Goal: Information Seeking & Learning: Learn about a topic

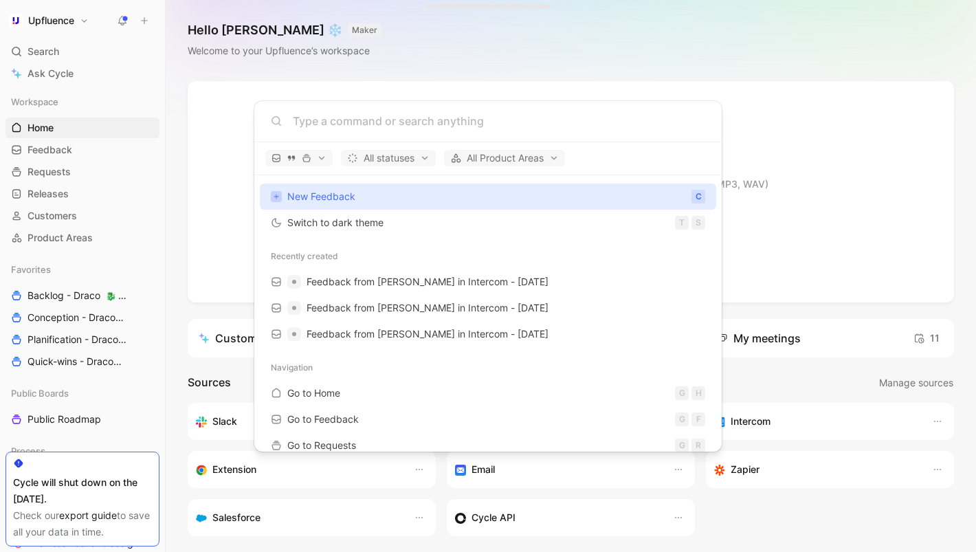
type input "n"
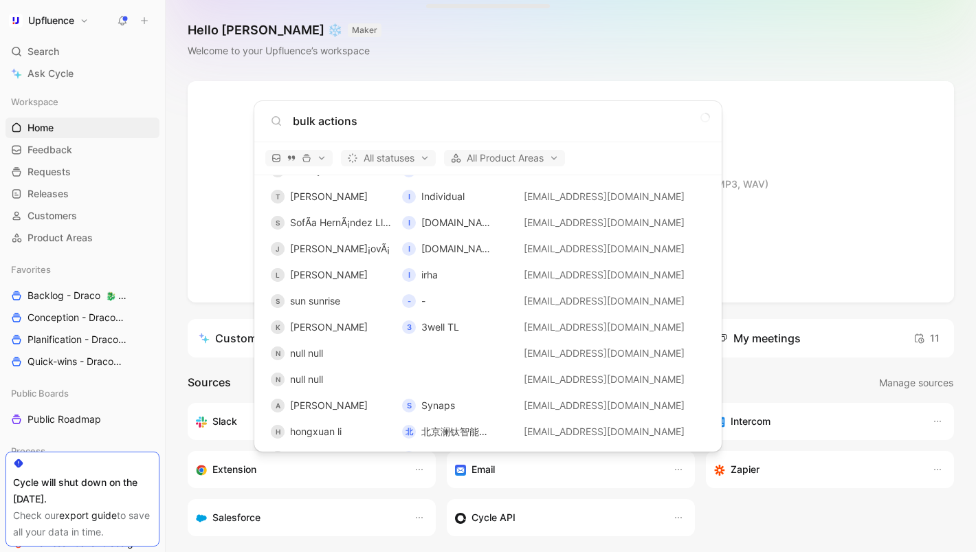
scroll to position [655, 0]
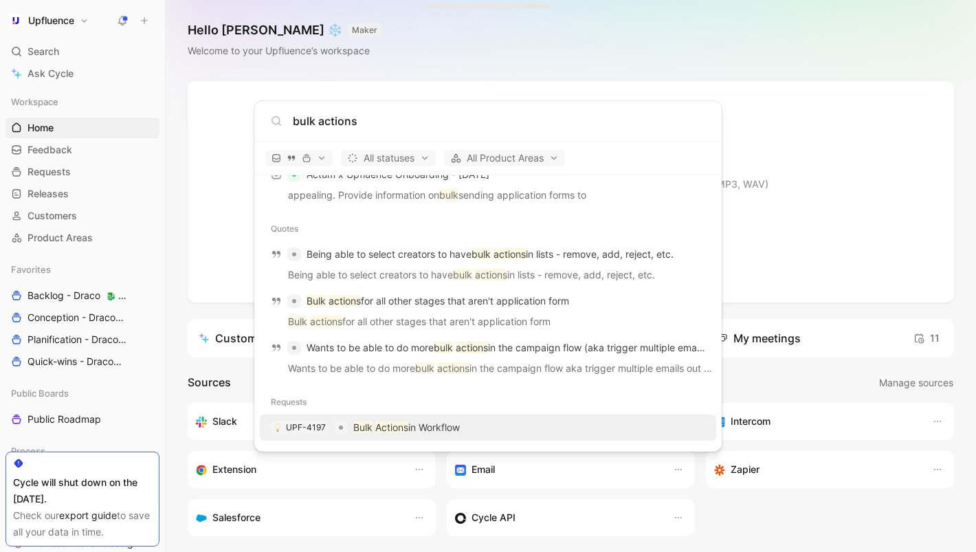
type input "bulk actions"
click at [456, 424] on p "Bulk Actions in Workflow" at bounding box center [406, 427] width 107 height 17
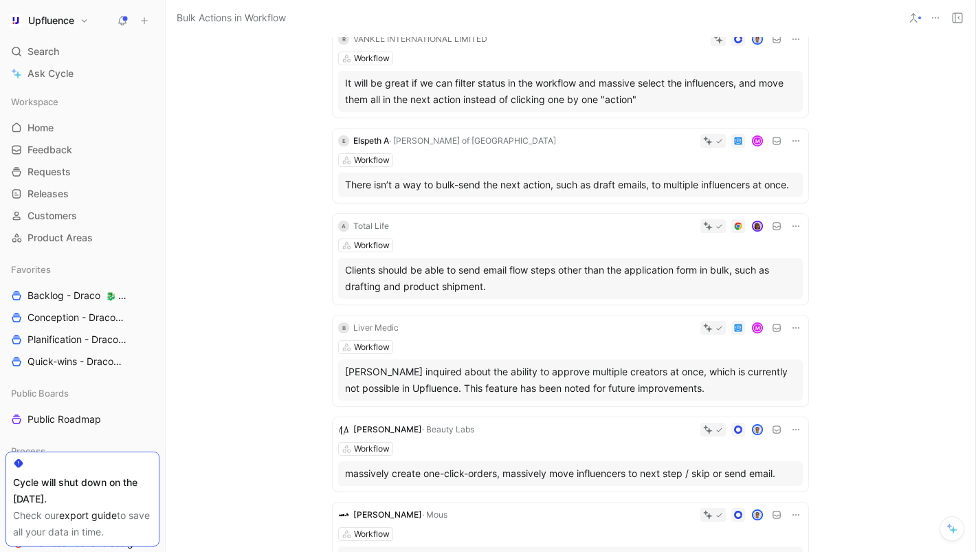
scroll to position [164, 0]
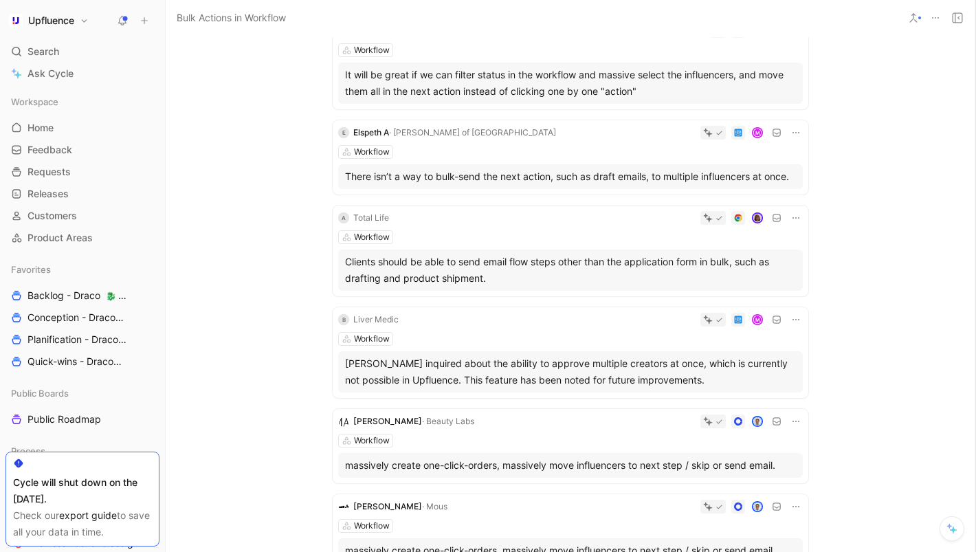
click at [289, 383] on div "Quotes 23 10 recommended quotes R VANKLE INTERNATIONAL LIMITED Workflow It will…" at bounding box center [571, 491] width 810 height 1001
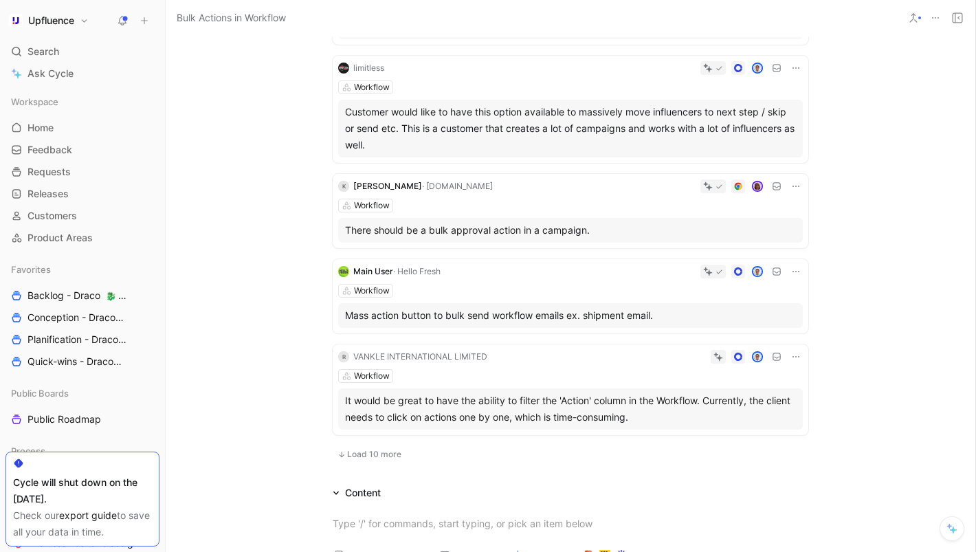
scroll to position [792, 0]
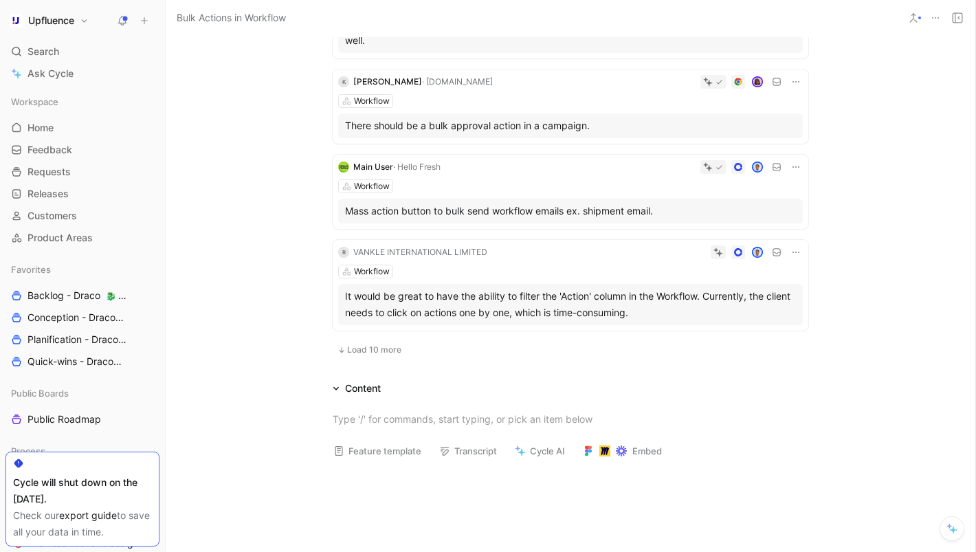
click at [358, 350] on span "Load 10 more" at bounding box center [374, 349] width 54 height 11
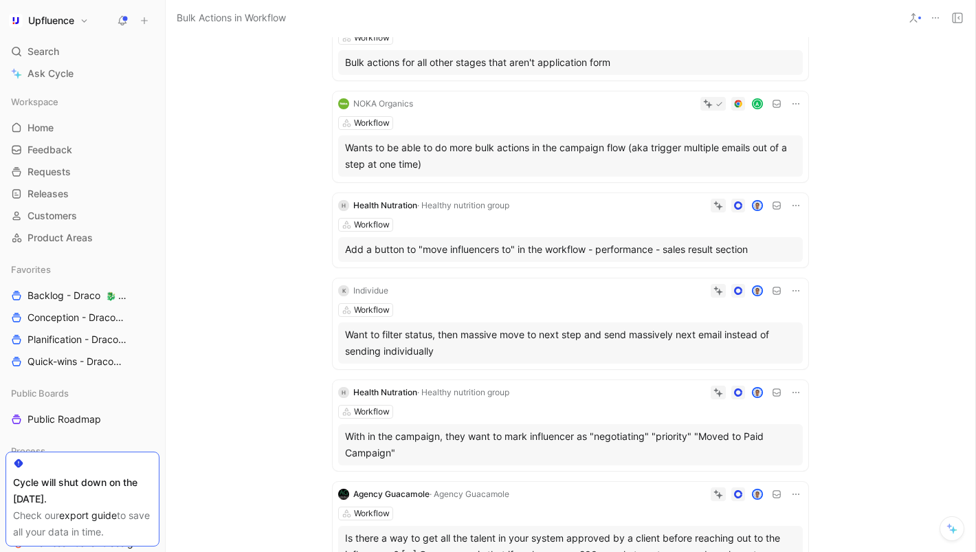
scroll to position [1794, 0]
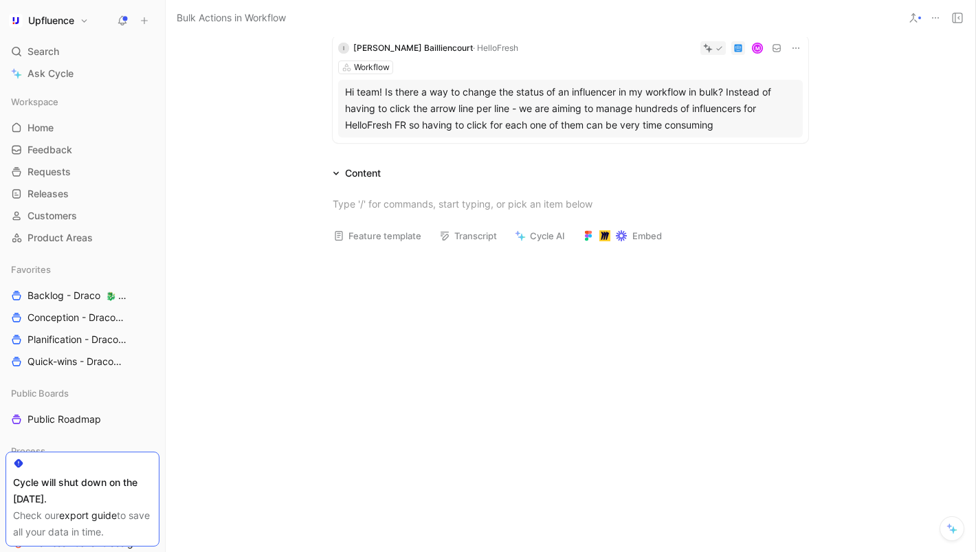
click at [534, 235] on button "Cycle AI" at bounding box center [540, 235] width 63 height 19
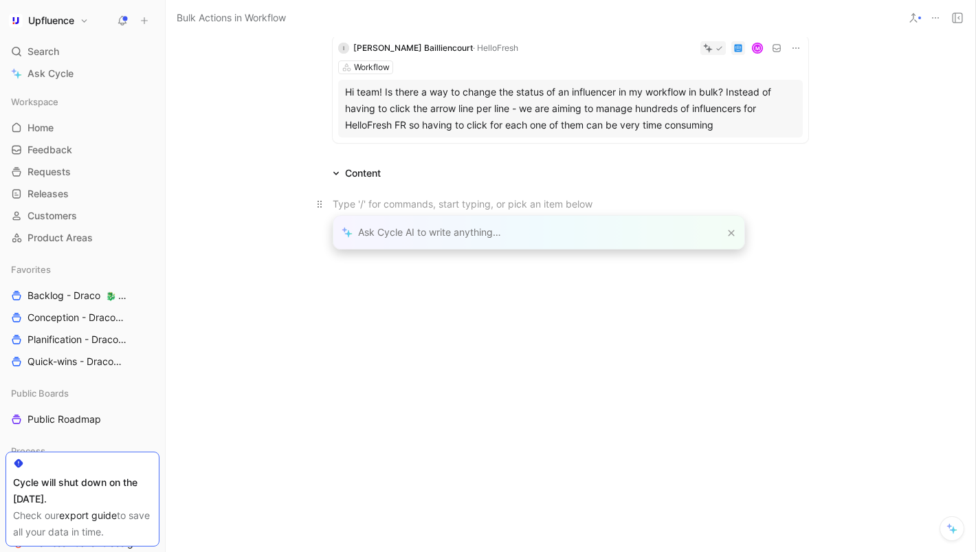
click at [492, 203] on div at bounding box center [571, 204] width 476 height 14
click at [519, 232] on div at bounding box center [538, 232] width 411 height 33
type input "Summarize this feature based on the quotes"
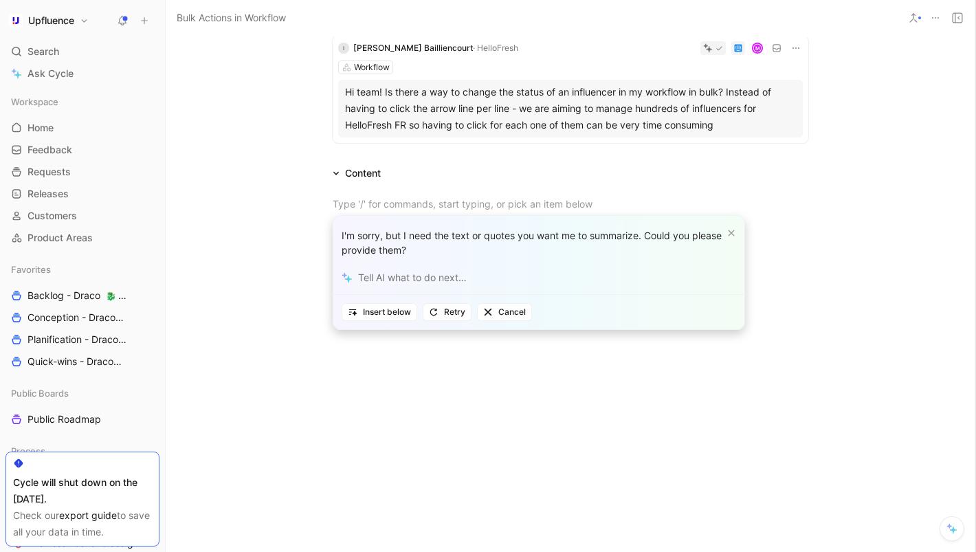
click at [443, 276] on div at bounding box center [538, 278] width 411 height 34
type input "The ones linked to Bulk Actions in Workflow"
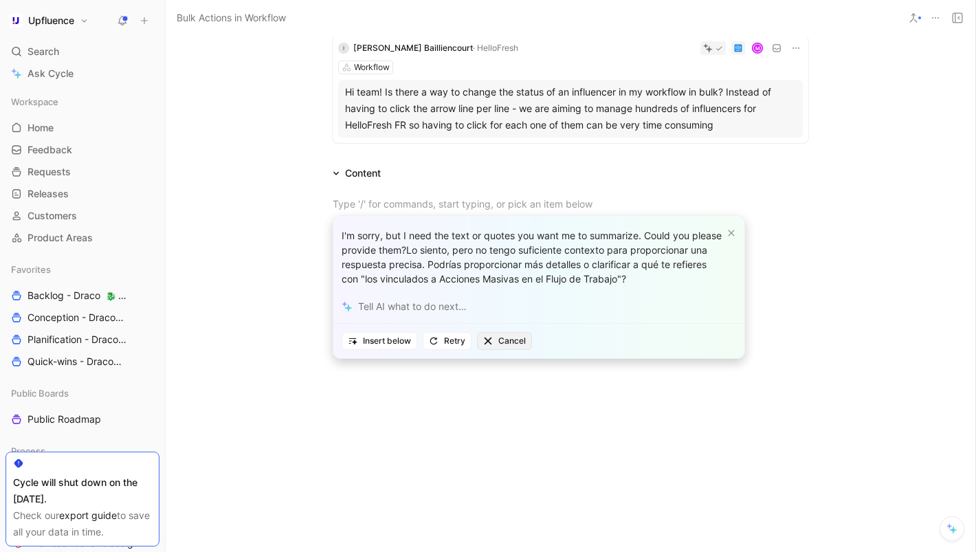
click at [497, 339] on span "Cancel" at bounding box center [504, 341] width 43 height 14
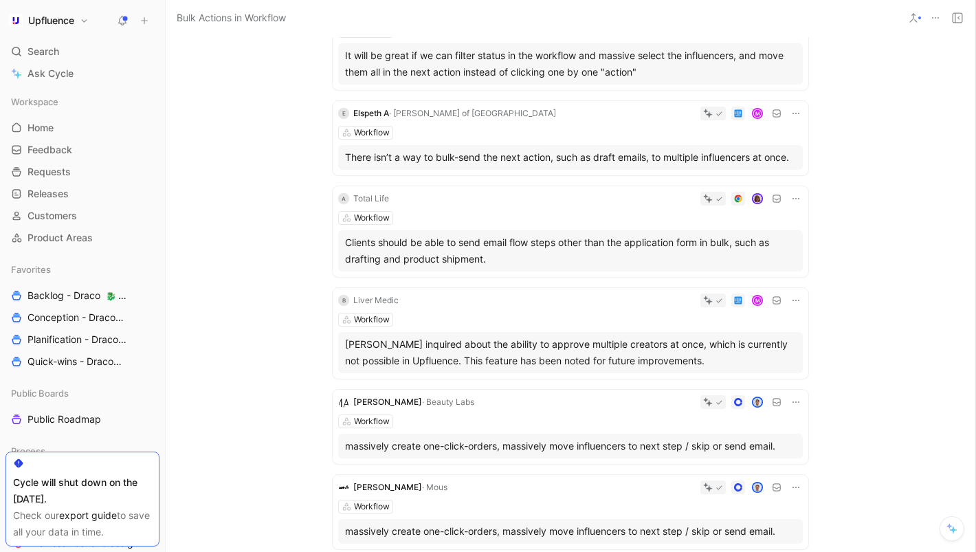
scroll to position [0, 0]
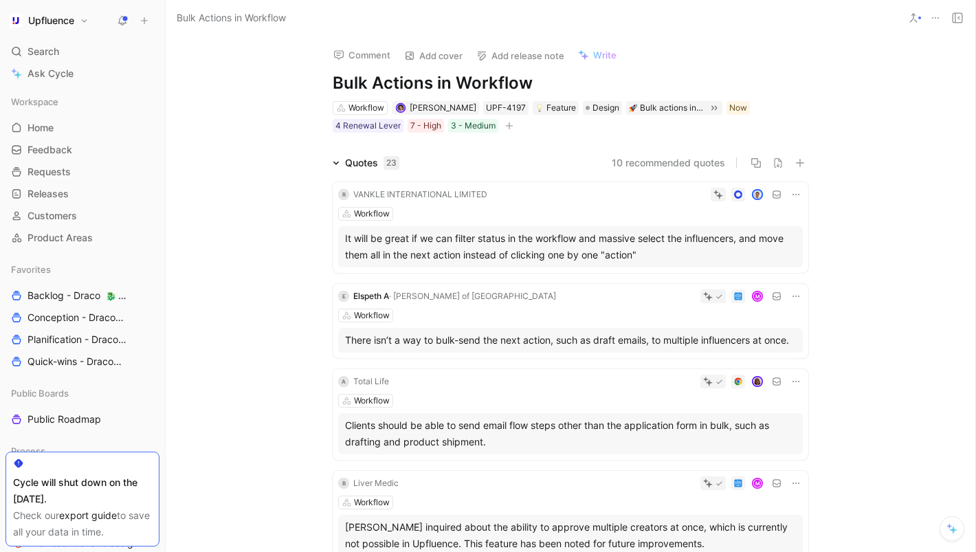
click at [605, 51] on span "Write" at bounding box center [604, 55] width 23 height 12
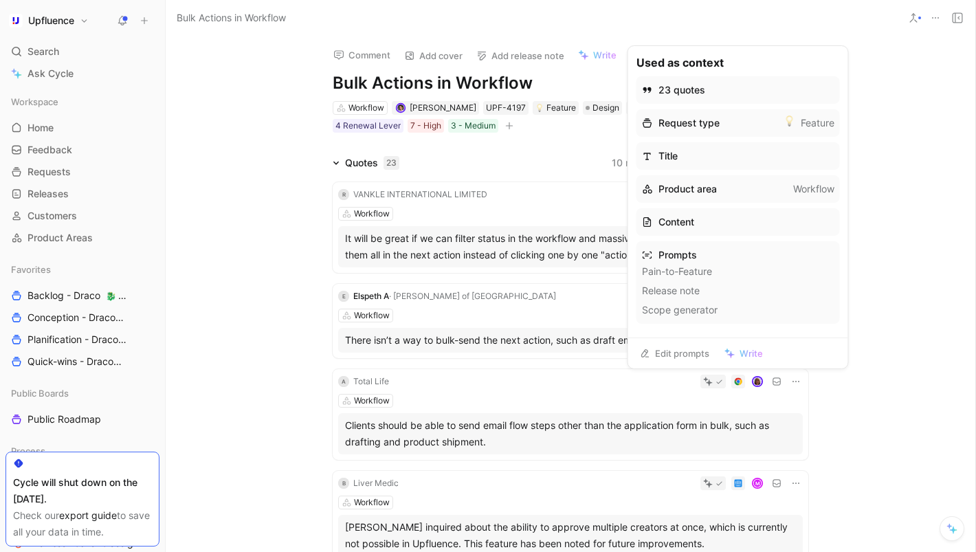
click at [688, 257] on div "Prompts" at bounding box center [738, 255] width 193 height 17
click at [678, 273] on li "Pain-to-Feature" at bounding box center [738, 271] width 193 height 17
click at [699, 294] on li "Release note" at bounding box center [738, 291] width 193 height 17
click at [752, 355] on span "Write" at bounding box center [751, 353] width 23 height 12
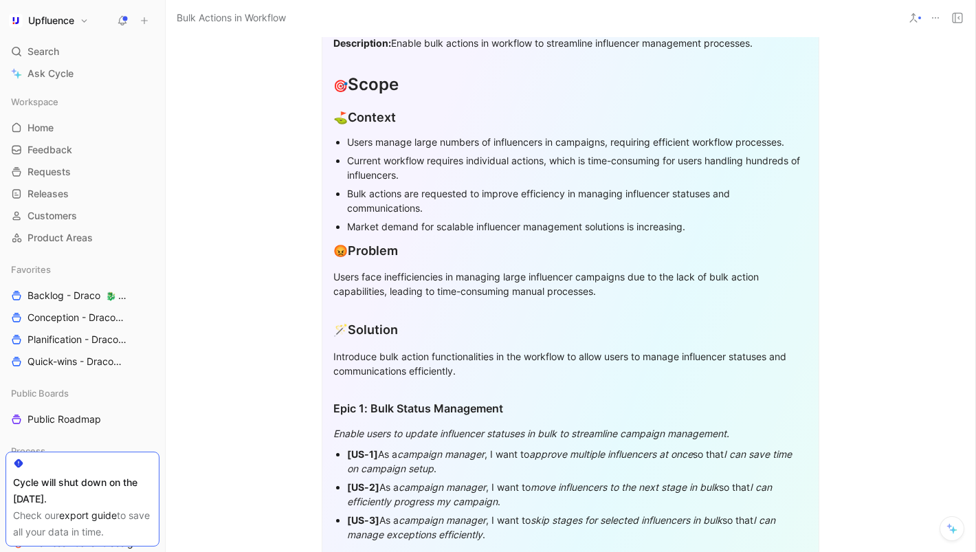
scroll to position [2123, 0]
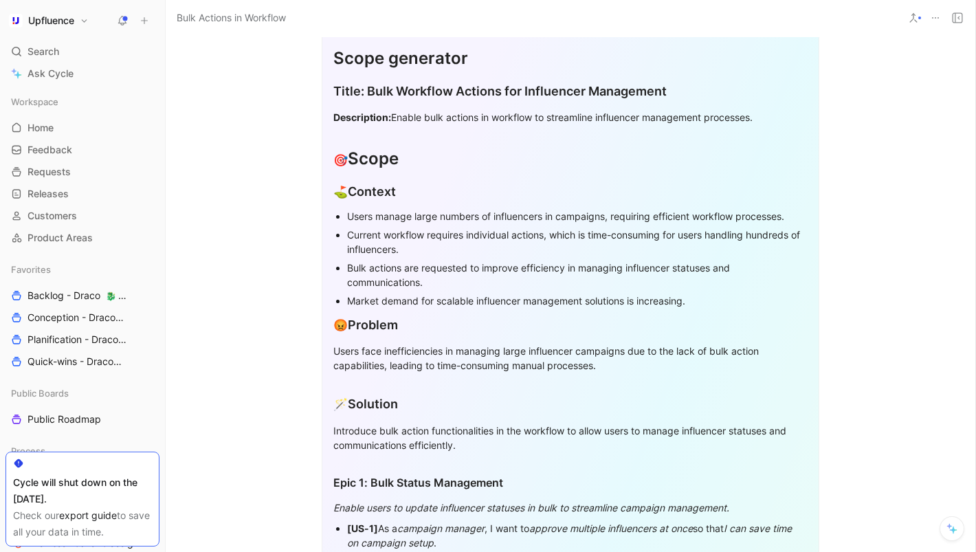
click at [363, 144] on h1 "🎯 Scope" at bounding box center [570, 153] width 474 height 48
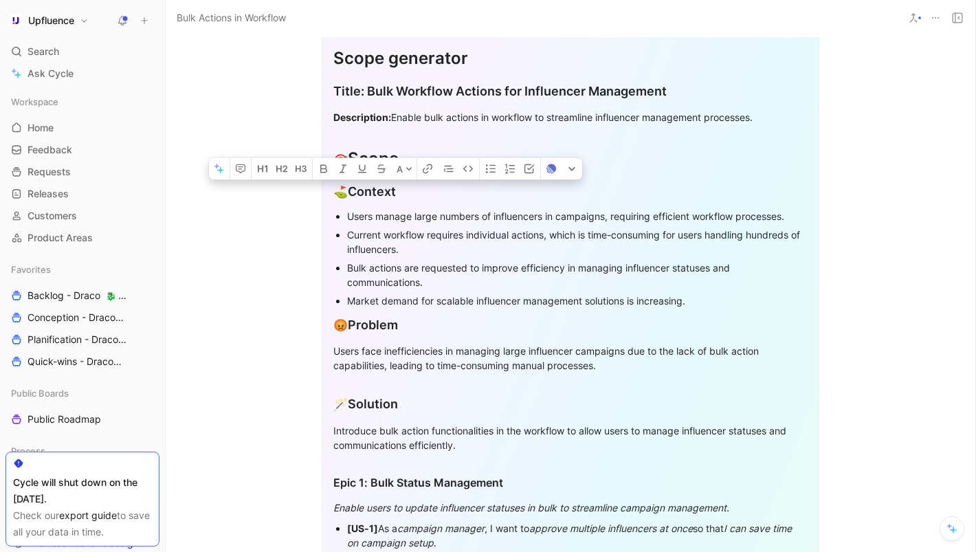
drag, startPoint x: 488, startPoint y: 445, endPoint x: 336, endPoint y: 187, distance: 299.3
click at [392, 266] on div "Bulk actions are requested to improve efficiency in managing influencer statuse…" at bounding box center [577, 275] width 461 height 29
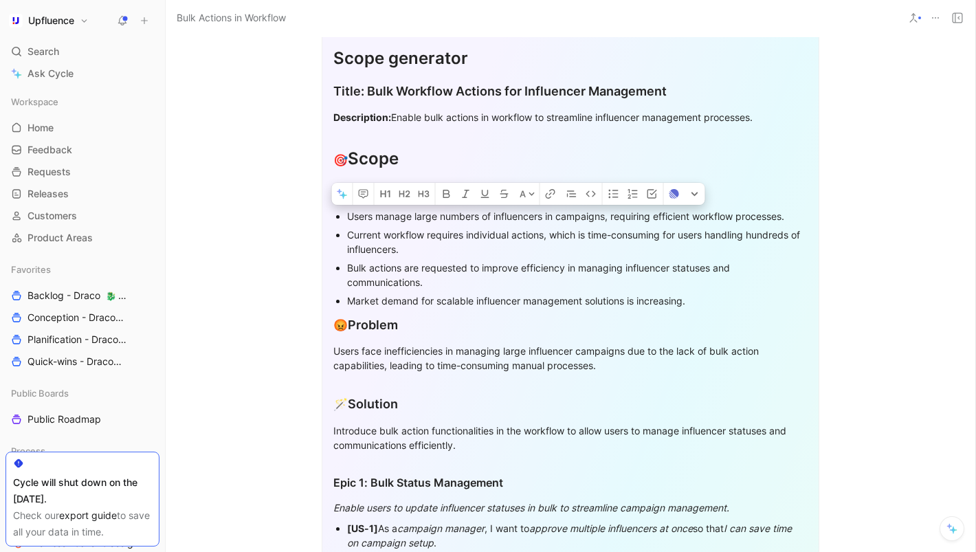
drag, startPoint x: 704, startPoint y: 305, endPoint x: 345, endPoint y: 218, distance: 369.4
click at [345, 218] on ul "Users manage large numbers of influencers in campaigns, requiring efficient wor…" at bounding box center [570, 258] width 474 height 103
copy ul "Users manage large numbers of influencers in campaigns, requiring efficient wor…"
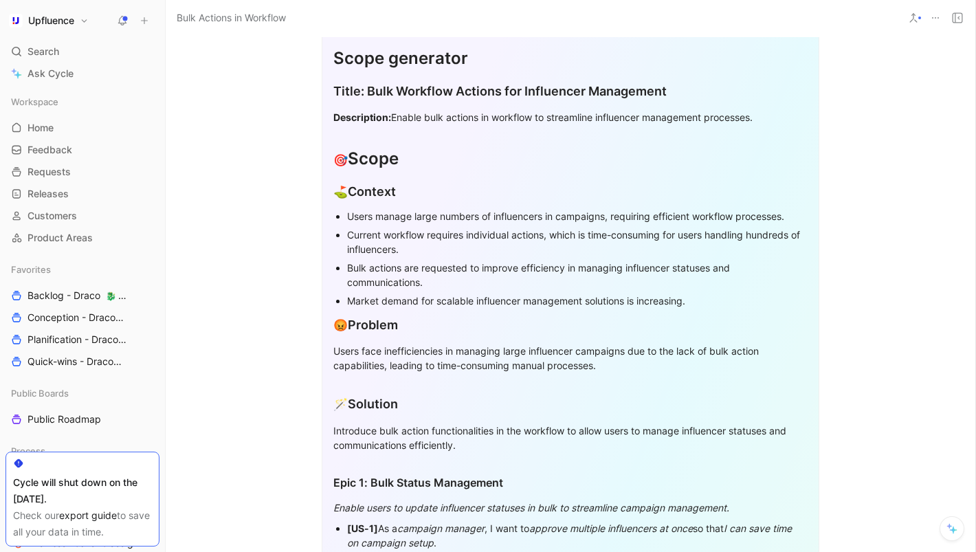
click at [432, 439] on div "Introduce bulk action functionalities in the workflow to allow users to manage …" at bounding box center [570, 438] width 474 height 29
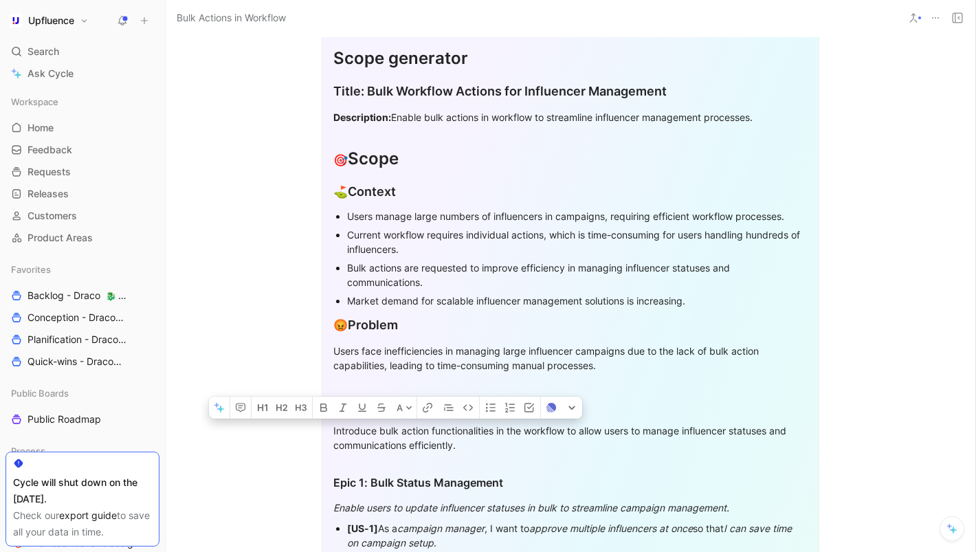
drag, startPoint x: 480, startPoint y: 439, endPoint x: 327, endPoint y: 426, distance: 153.2
copy div "Introduce bulk action functionalities in the workflow to allow users to manage …"
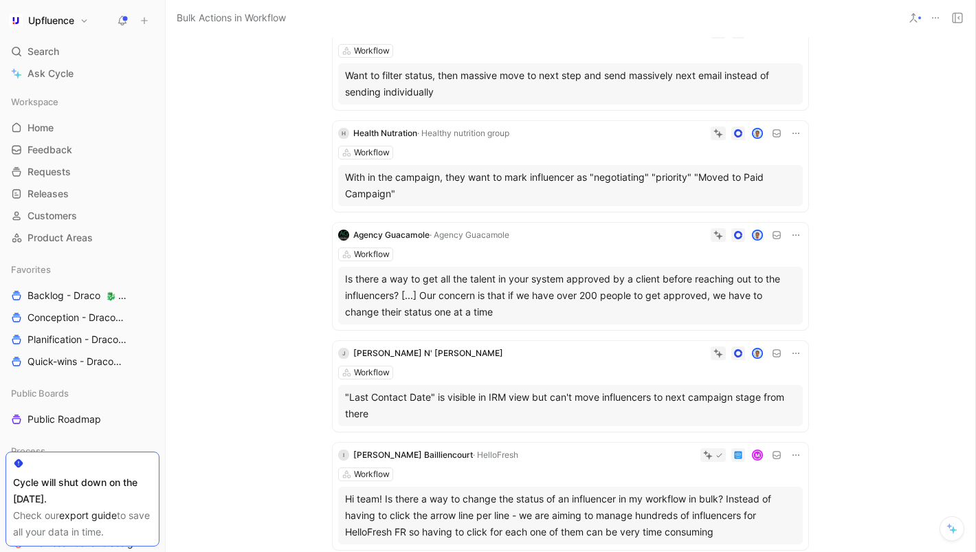
scroll to position [1521, 0]
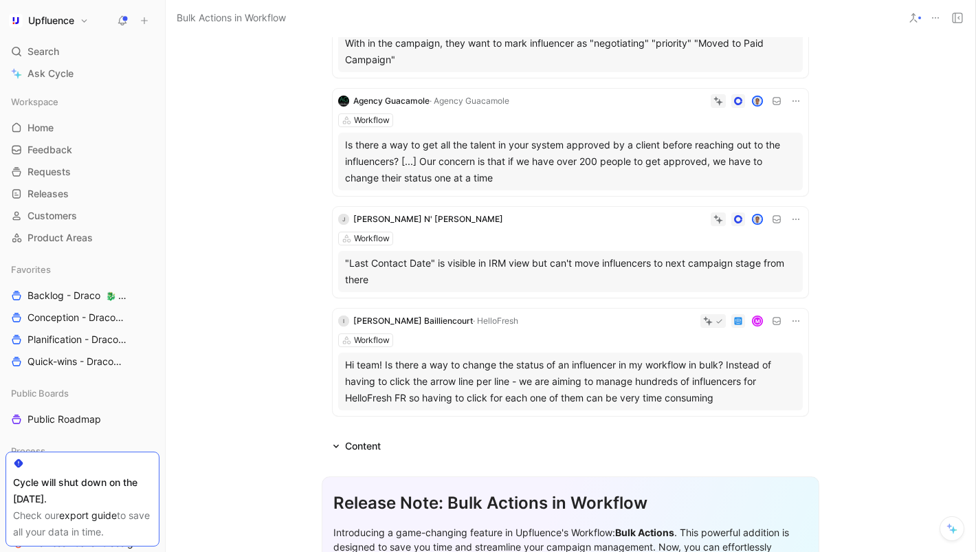
click at [366, 449] on div "Content" at bounding box center [363, 446] width 36 height 17
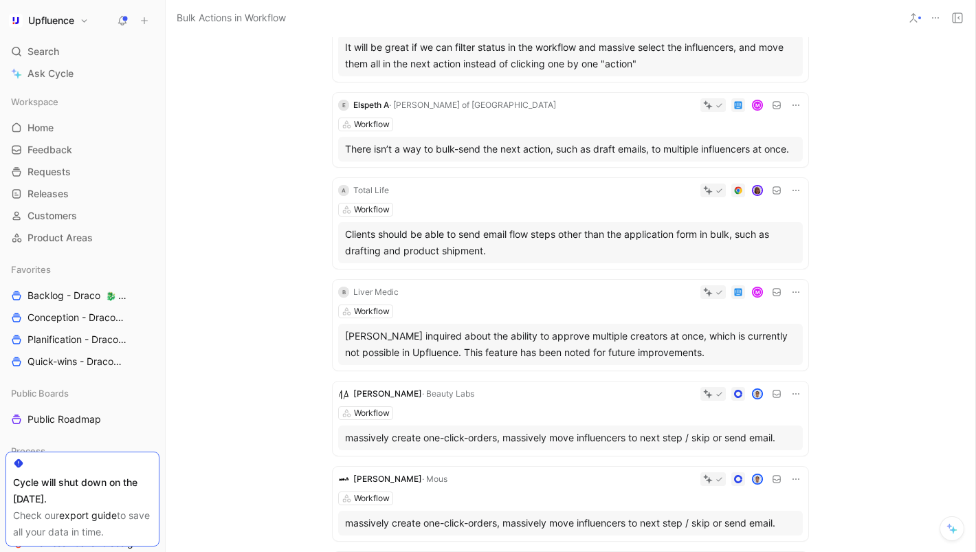
scroll to position [0, 0]
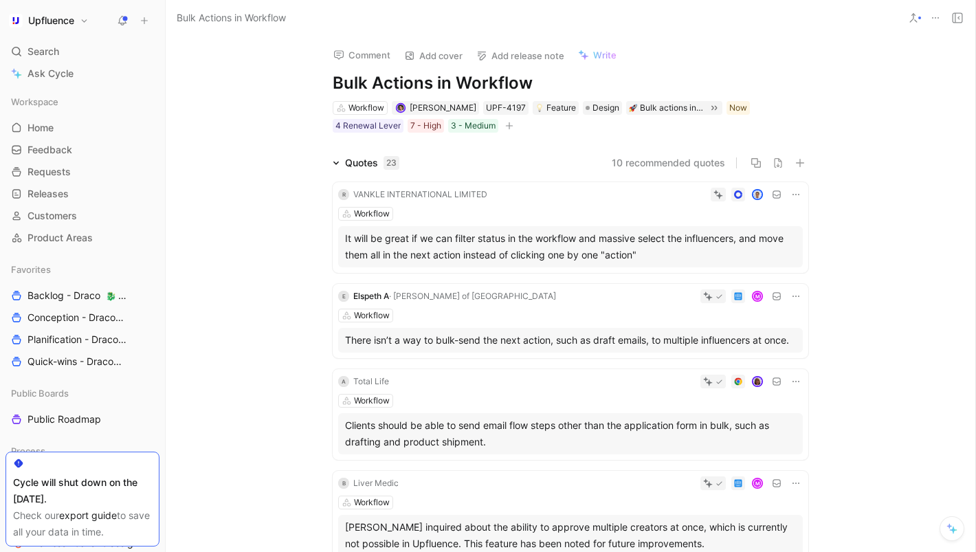
click at [63, 56] on div "Search ⌘ K" at bounding box center [83, 51] width 154 height 21
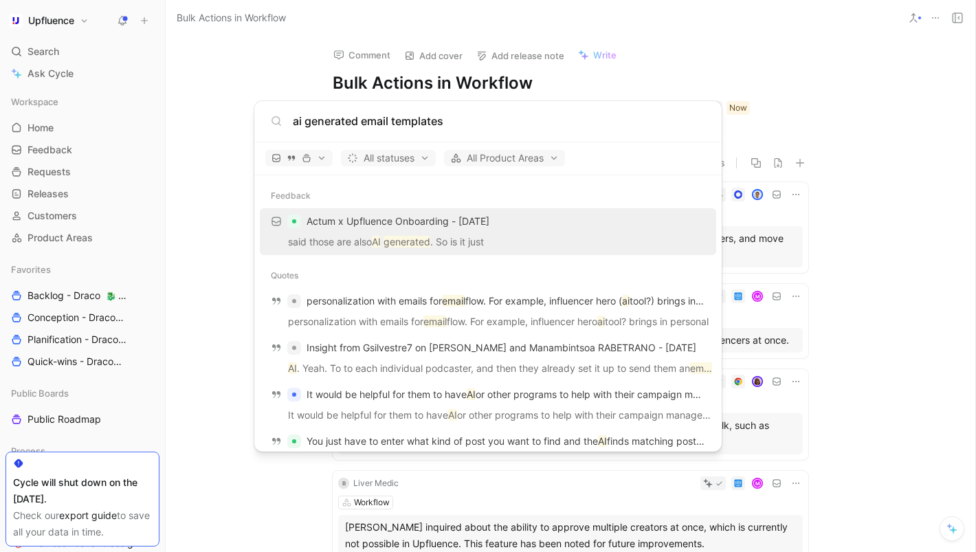
type input "ai generated email templates"
click at [899, 170] on body "Upfluence Search ⌘ K Ask Cycle Workspace Home G then H Feedback G then F Reques…" at bounding box center [488, 276] width 976 height 552
